Goal: Task Accomplishment & Management: Use online tool/utility

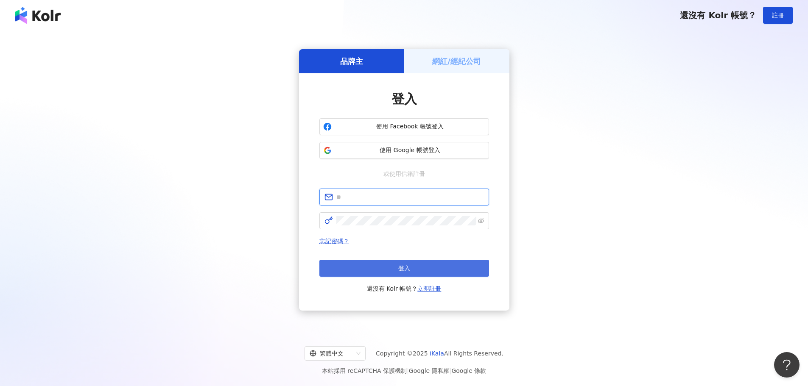
type input "**********"
click at [405, 271] on span "登入" at bounding box center [404, 268] width 12 height 7
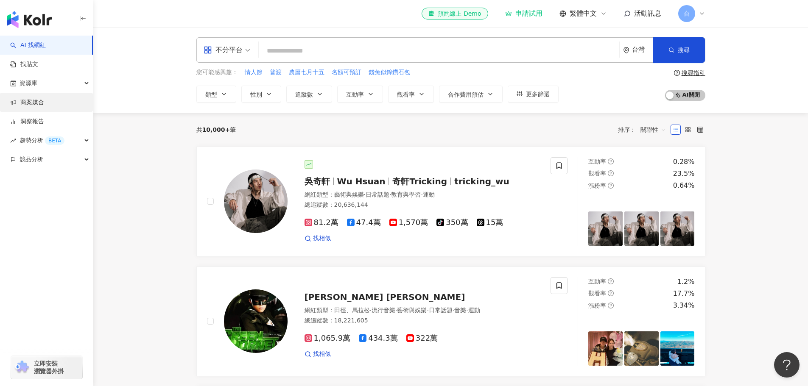
click at [44, 102] on link "商案媒合" at bounding box center [27, 102] width 34 height 8
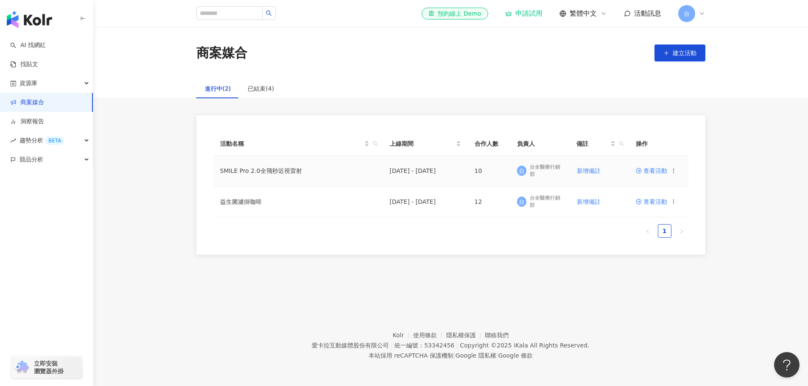
click at [652, 175] on td "查看活動" at bounding box center [658, 171] width 59 height 31
click at [651, 171] on span "查看活動" at bounding box center [651, 171] width 31 height 6
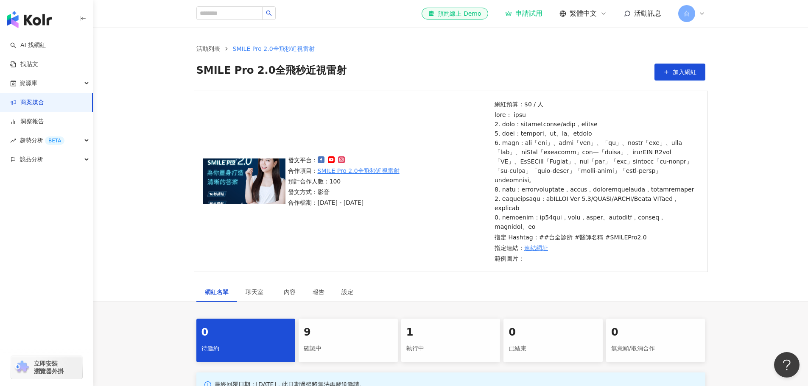
click at [370, 356] on div "確認中" at bounding box center [348, 349] width 89 height 14
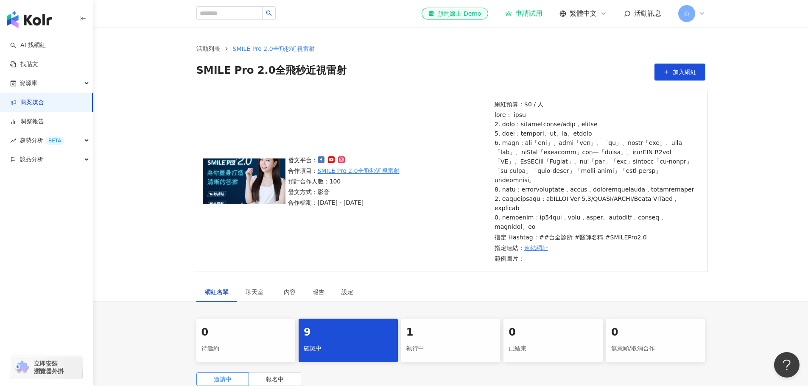
scroll to position [274, 0]
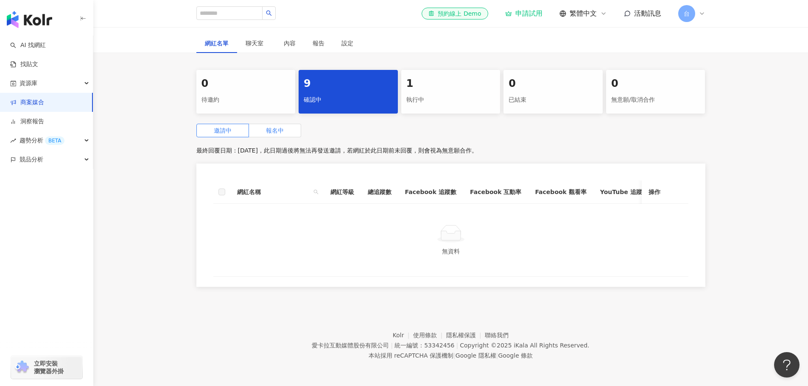
click at [262, 124] on label "報名中" at bounding box center [275, 131] width 52 height 14
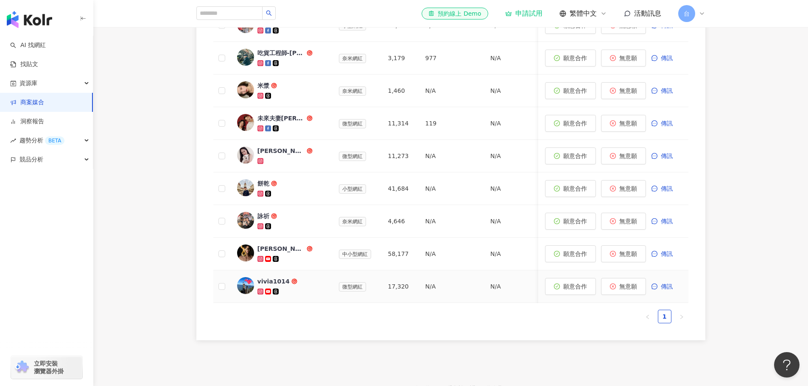
scroll to position [401, 0]
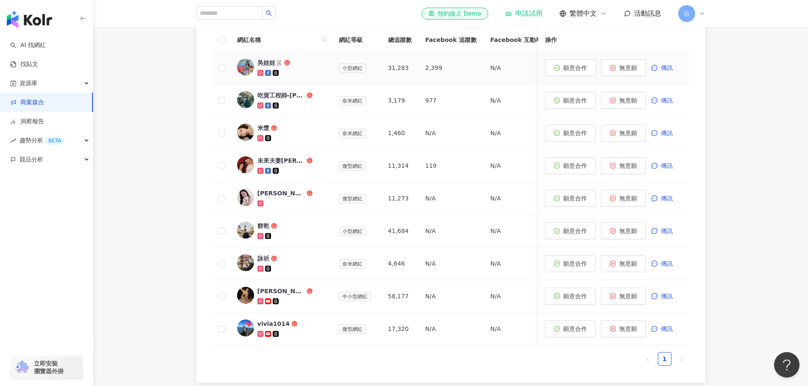
click at [262, 67] on div "吳娃娃🐰" at bounding box center [269, 63] width 25 height 8
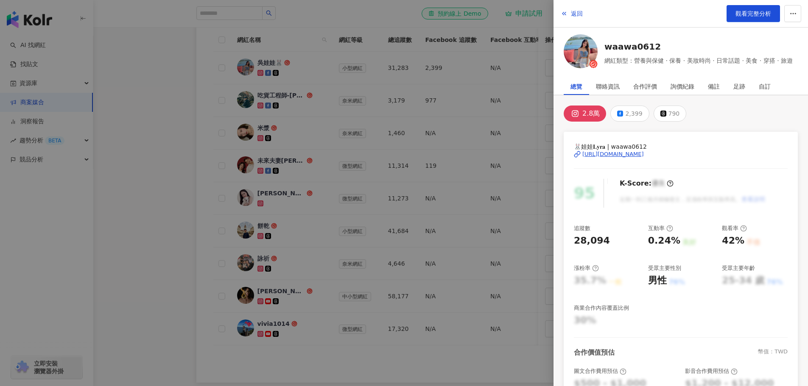
click at [182, 160] on div at bounding box center [404, 193] width 808 height 386
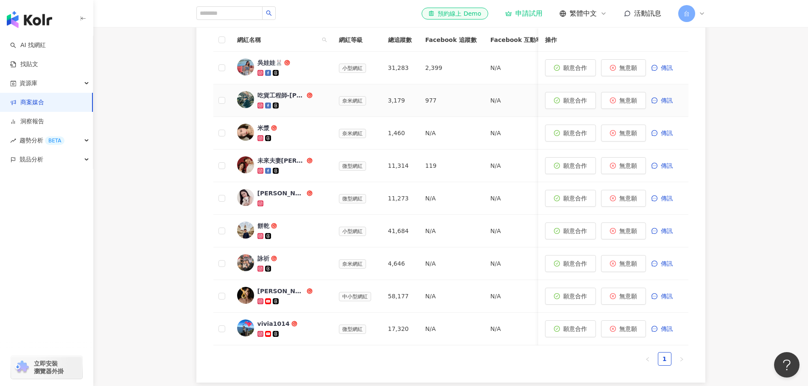
click at [293, 100] on div "吃貨工程師-[PERSON_NAME]" at bounding box center [281, 95] width 48 height 8
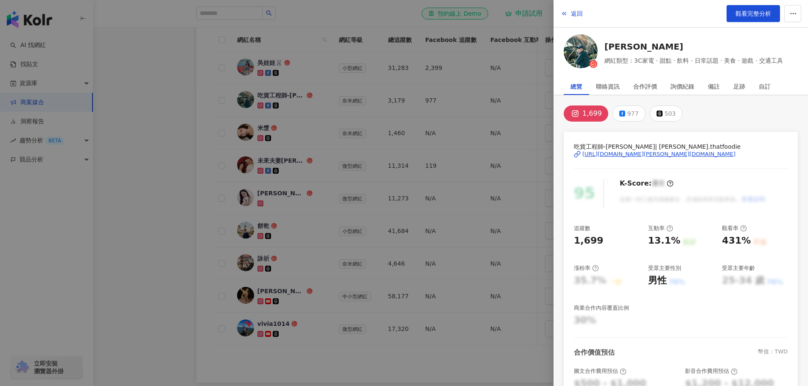
click at [189, 142] on div at bounding box center [404, 193] width 808 height 386
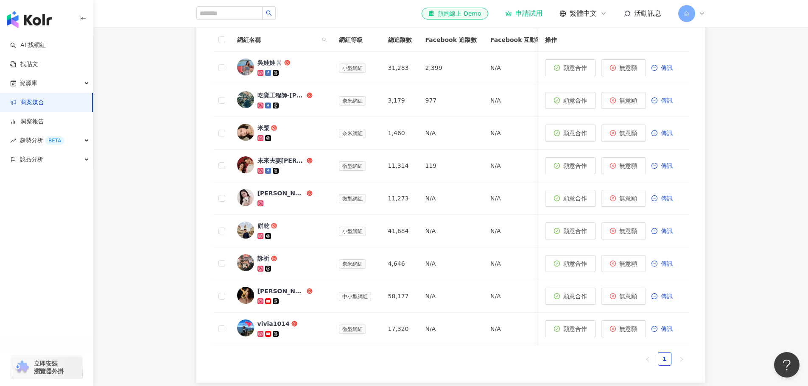
drag, startPoint x: 189, startPoint y: 142, endPoint x: 126, endPoint y: 170, distance: 68.5
click at [126, 170] on div "0 待邀約 9 確認中 1 執行中 0 已結束 0 無意願/取消合作 邀請中 報名中 最終回覆日期：[DATE]，此日期後將會關閉活動報名，若於此日期前未回覆…" at bounding box center [450, 153] width 715 height 470
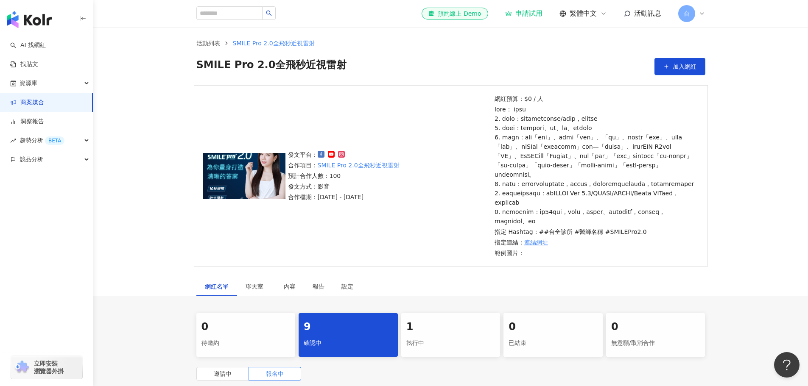
scroll to position [0, 0]
